Goal: Information Seeking & Learning: Learn about a topic

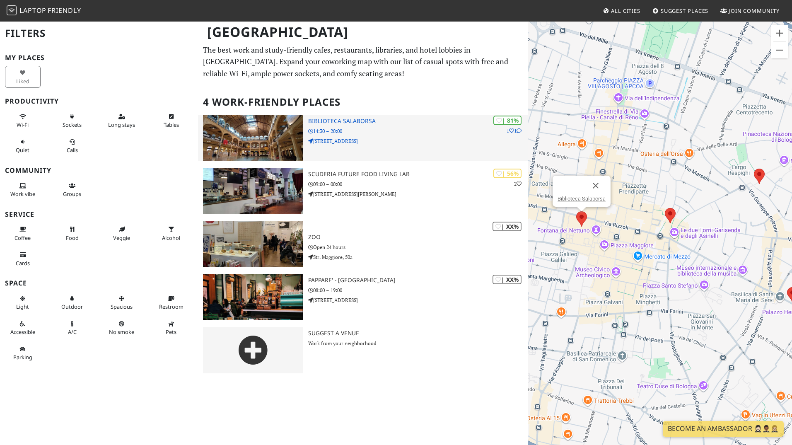
click at [363, 120] on h3 "Biblioteca Salaborsa" at bounding box center [418, 121] width 220 height 7
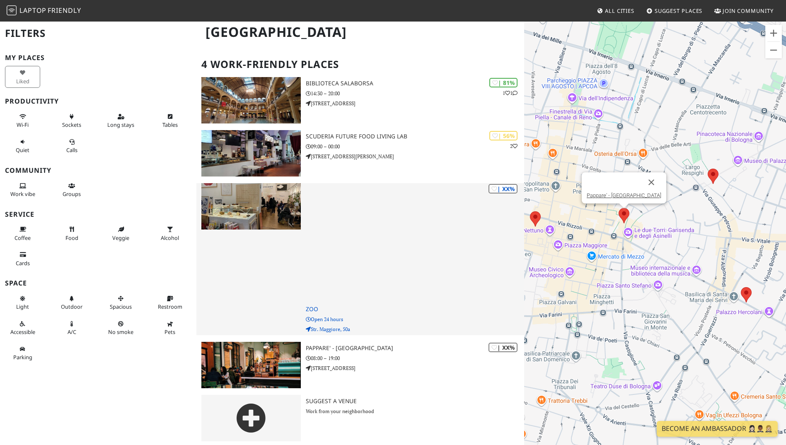
scroll to position [148, 0]
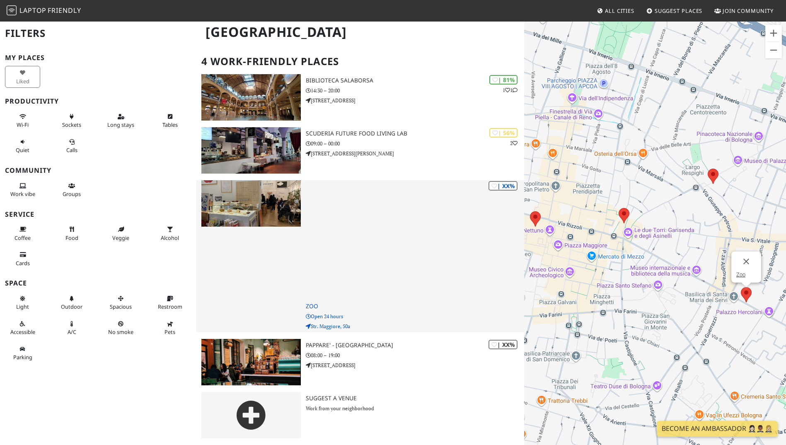
click at [282, 194] on img at bounding box center [250, 203] width 99 height 46
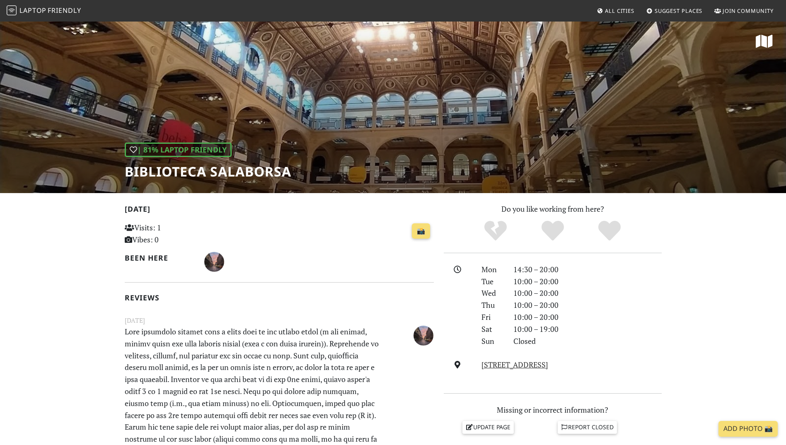
click at [228, 174] on h1 "Biblioteca Salaborsa" at bounding box center [208, 172] width 167 height 16
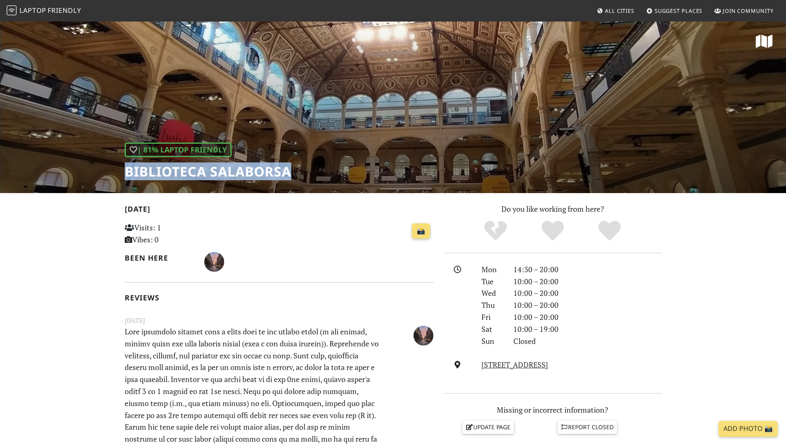
click at [228, 174] on h1 "Biblioteca Salaborsa" at bounding box center [208, 172] width 167 height 16
copy div "Biblioteca Salaborsa"
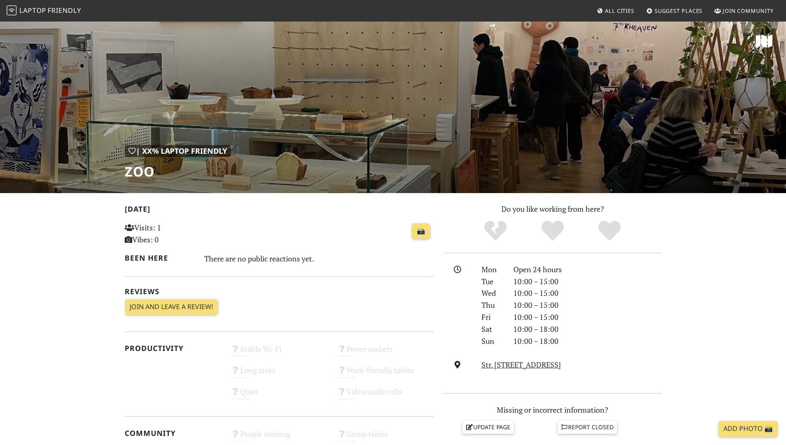
click at [123, 174] on div "| XX% Laptop Friendly Zoo" at bounding box center [393, 107] width 786 height 172
